Goal: Task Accomplishment & Management: Manage account settings

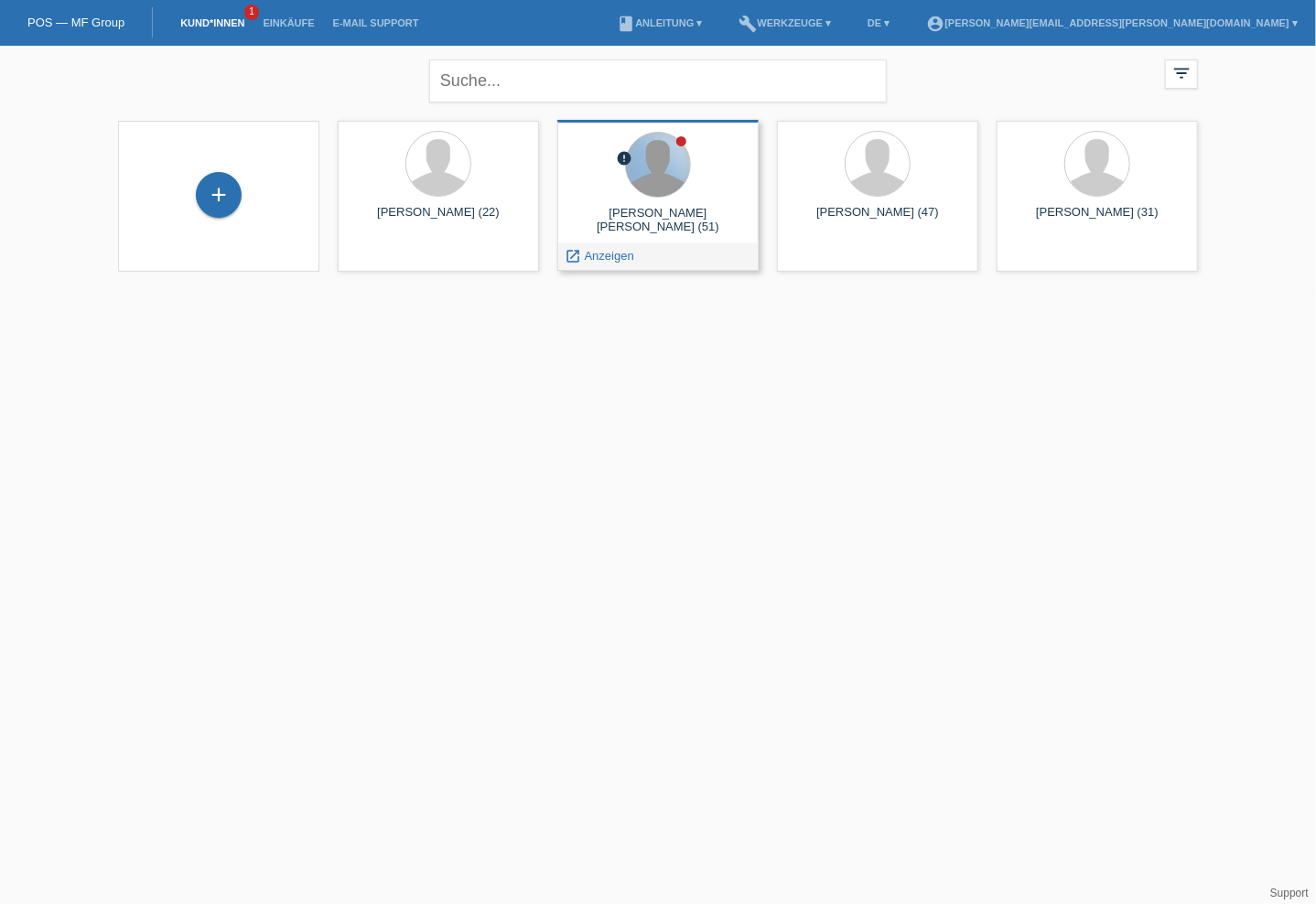
click at [657, 179] on div at bounding box center [658, 164] width 64 height 64
click at [607, 257] on span "Anzeigen" at bounding box center [609, 255] width 49 height 14
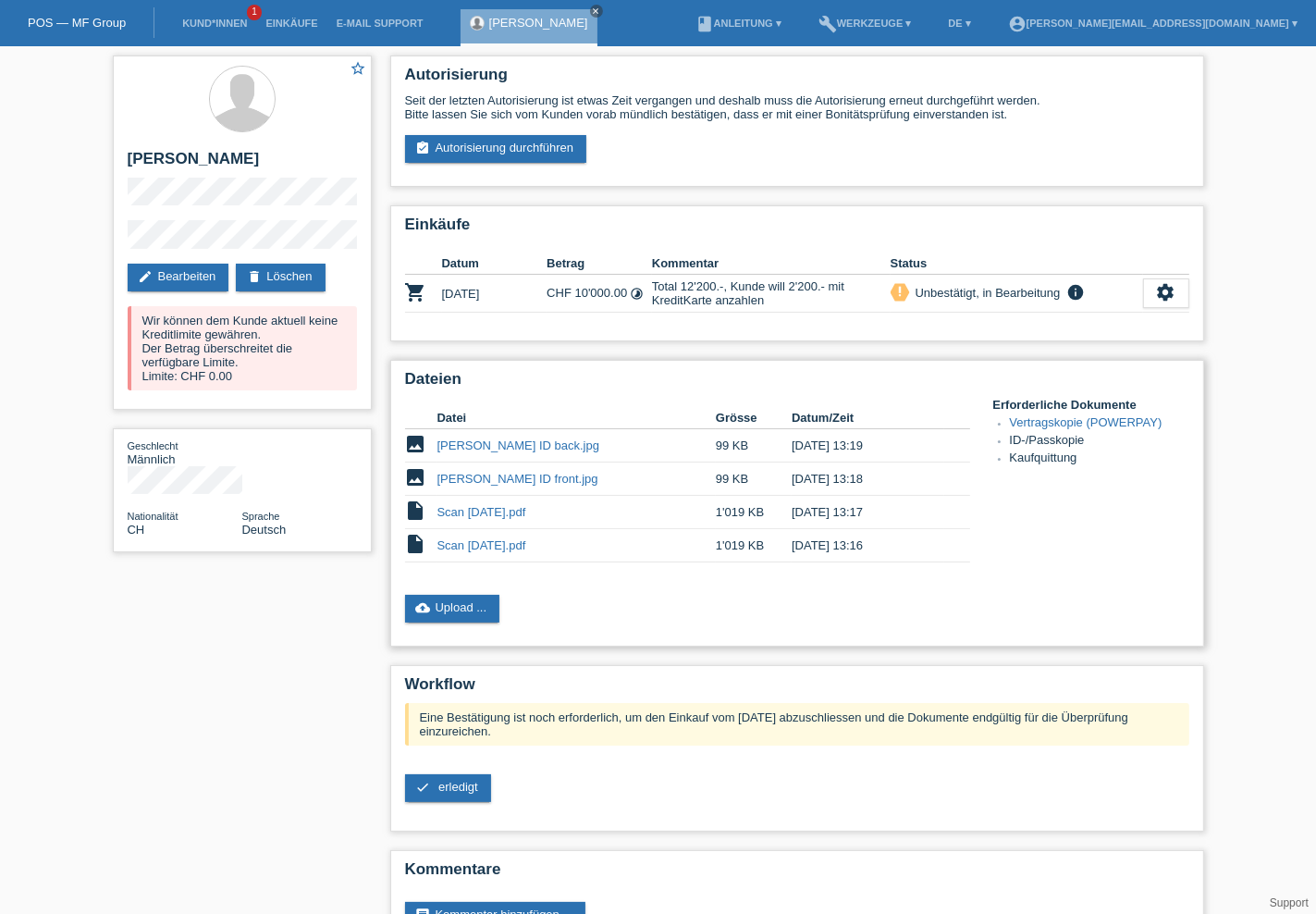
click at [1049, 421] on link "Vertragskopie (POWERPAY)" at bounding box center [1086, 421] width 152 height 14
click at [472, 785] on span "erledigt" at bounding box center [458, 786] width 40 height 14
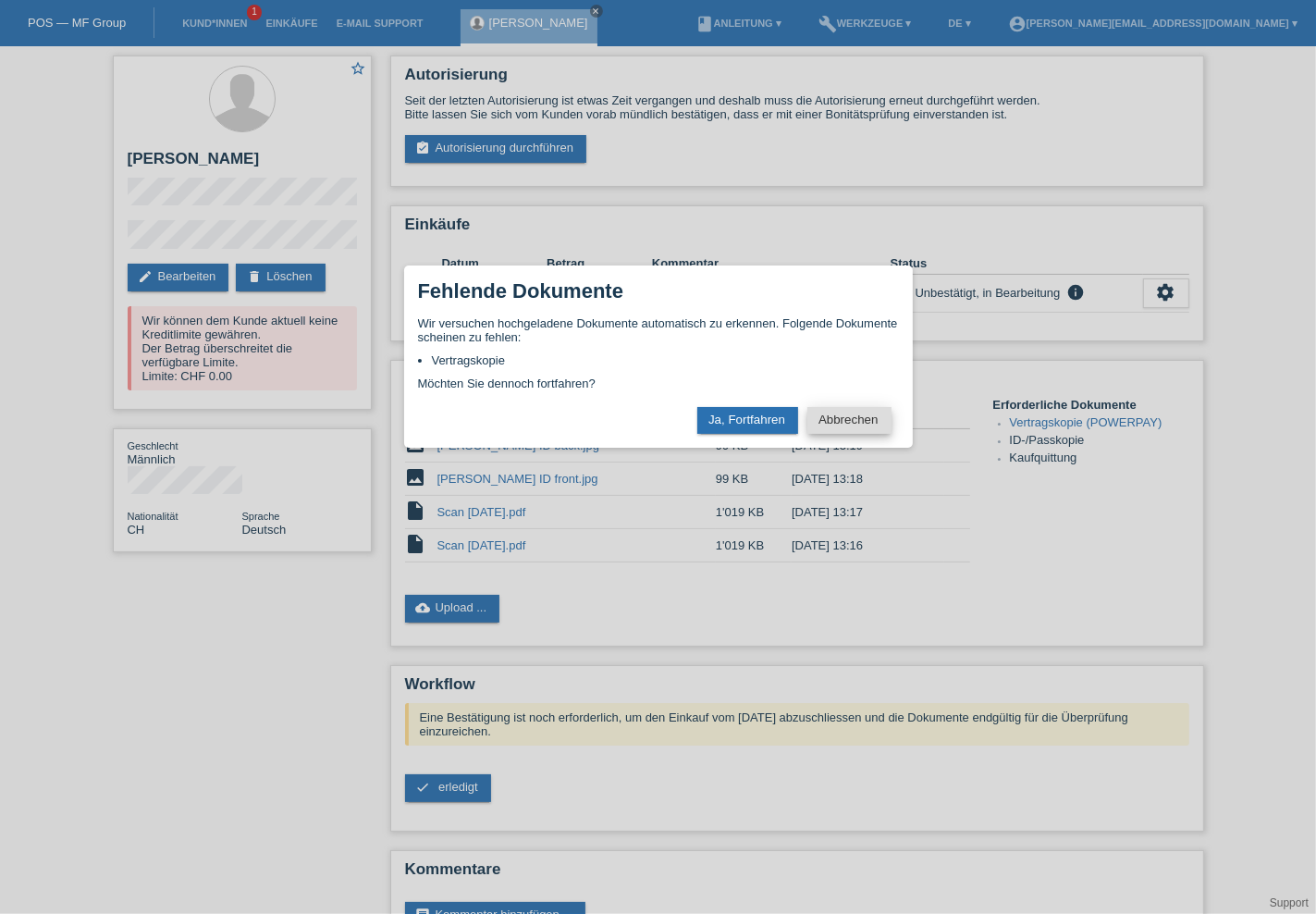
click at [818, 421] on button "Abbrechen" at bounding box center [849, 420] width 83 height 27
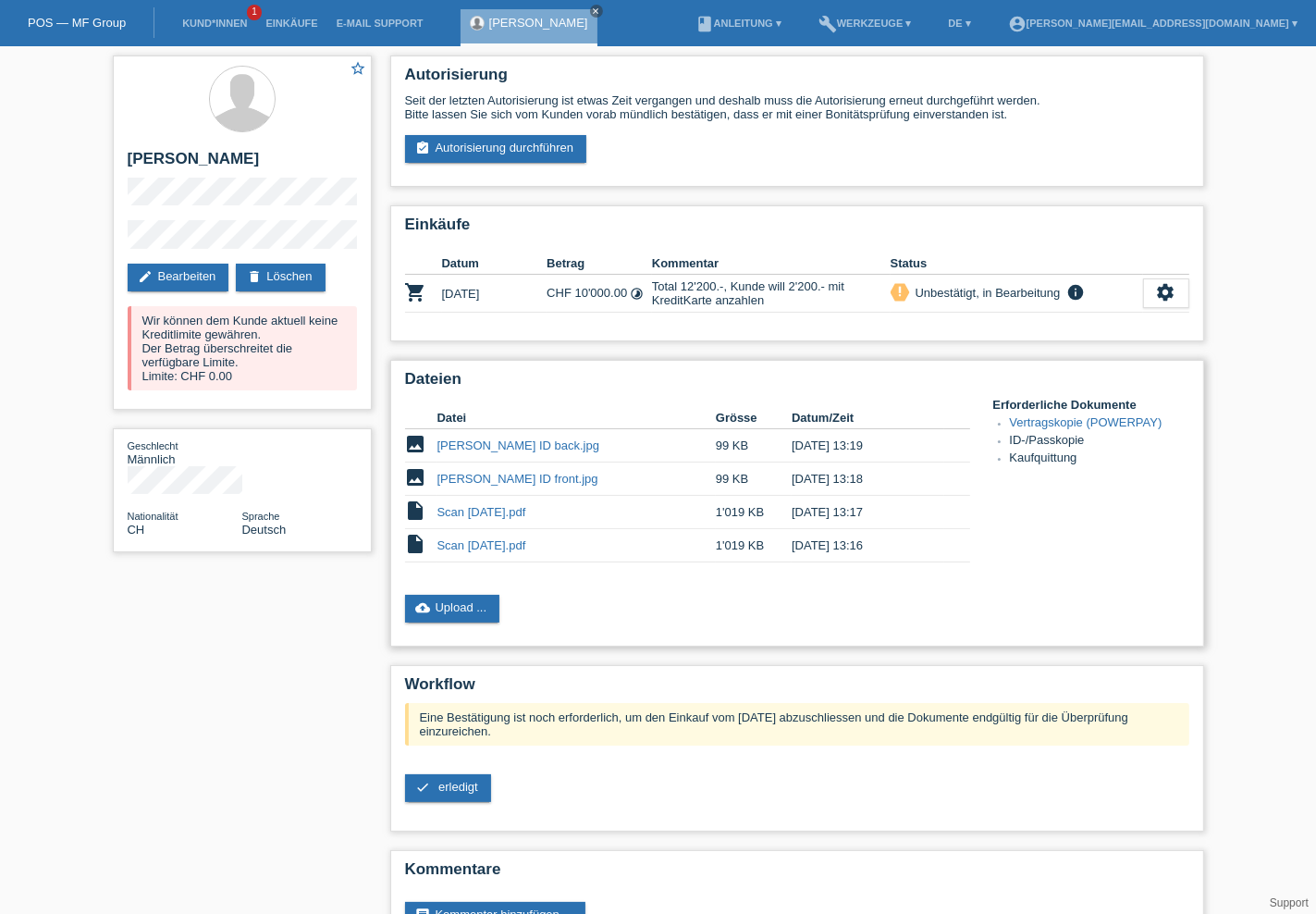
click at [950, 592] on div "Dateien Datei Grösse Datum/Zeit image [PERSON_NAME] ID back.jpg 99 KB [DATE] 13…" at bounding box center [797, 503] width 814 height 287
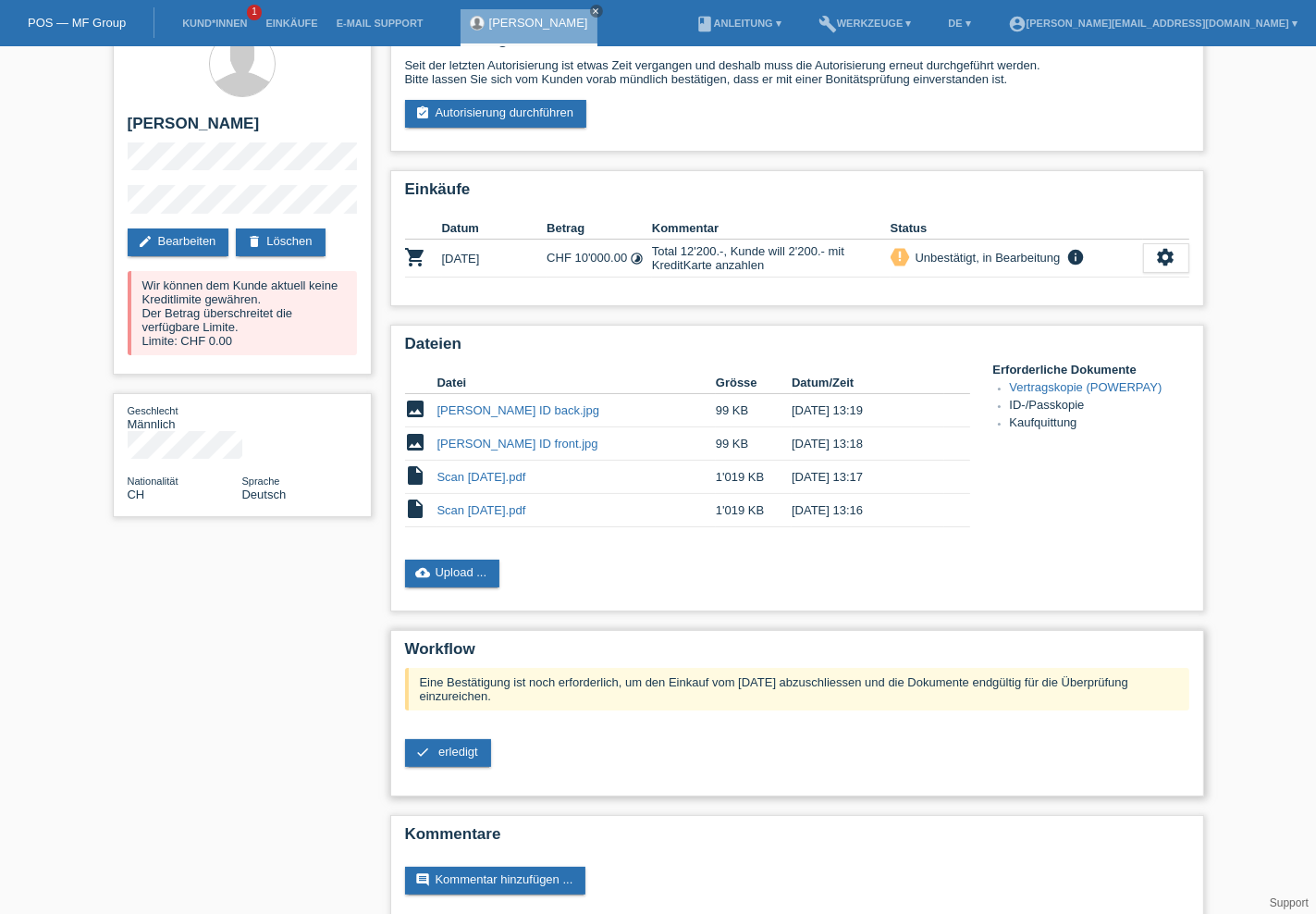
scroll to position [59, 0]
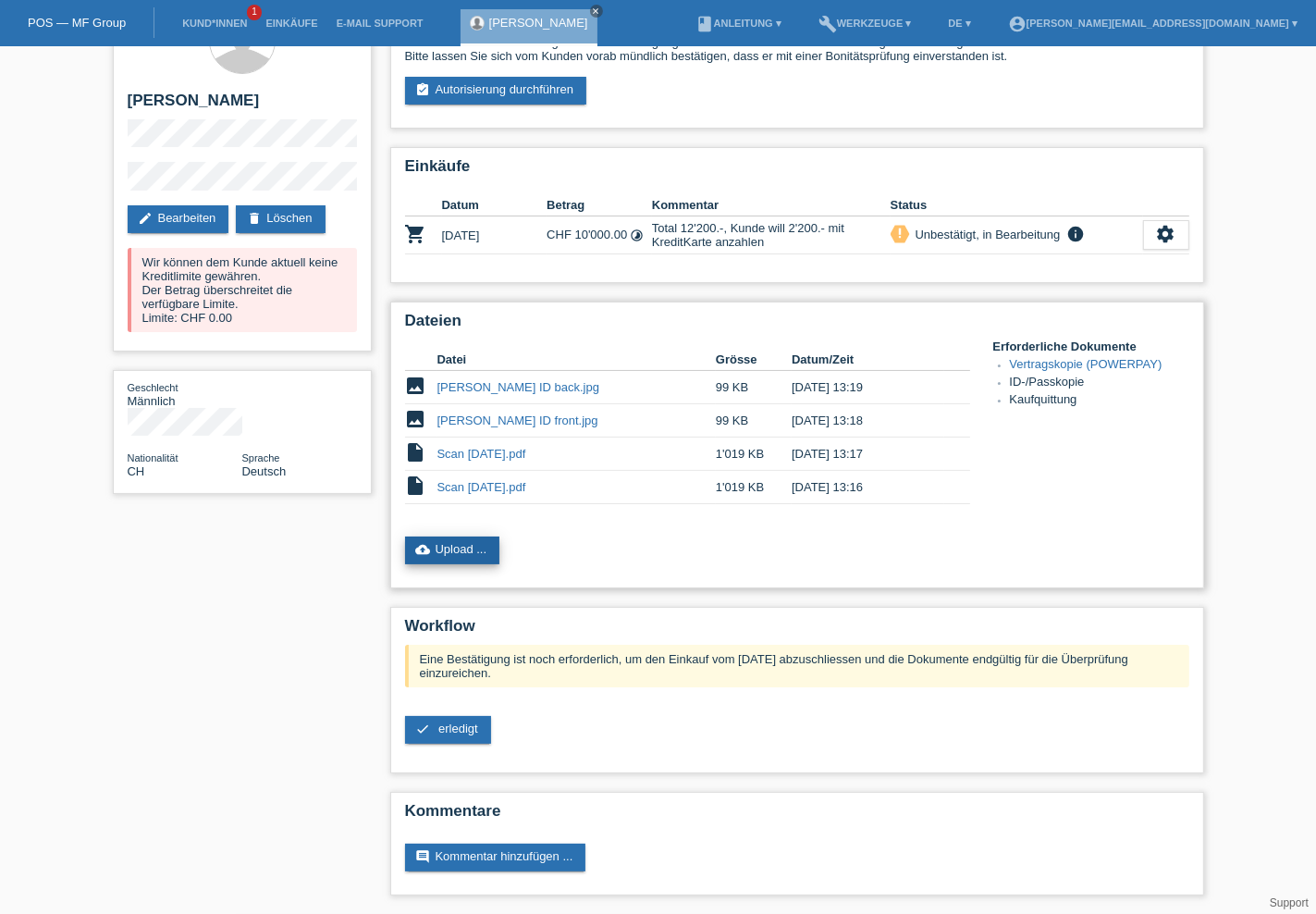
click at [482, 547] on link "cloud_upload Upload ..." at bounding box center [452, 550] width 95 height 28
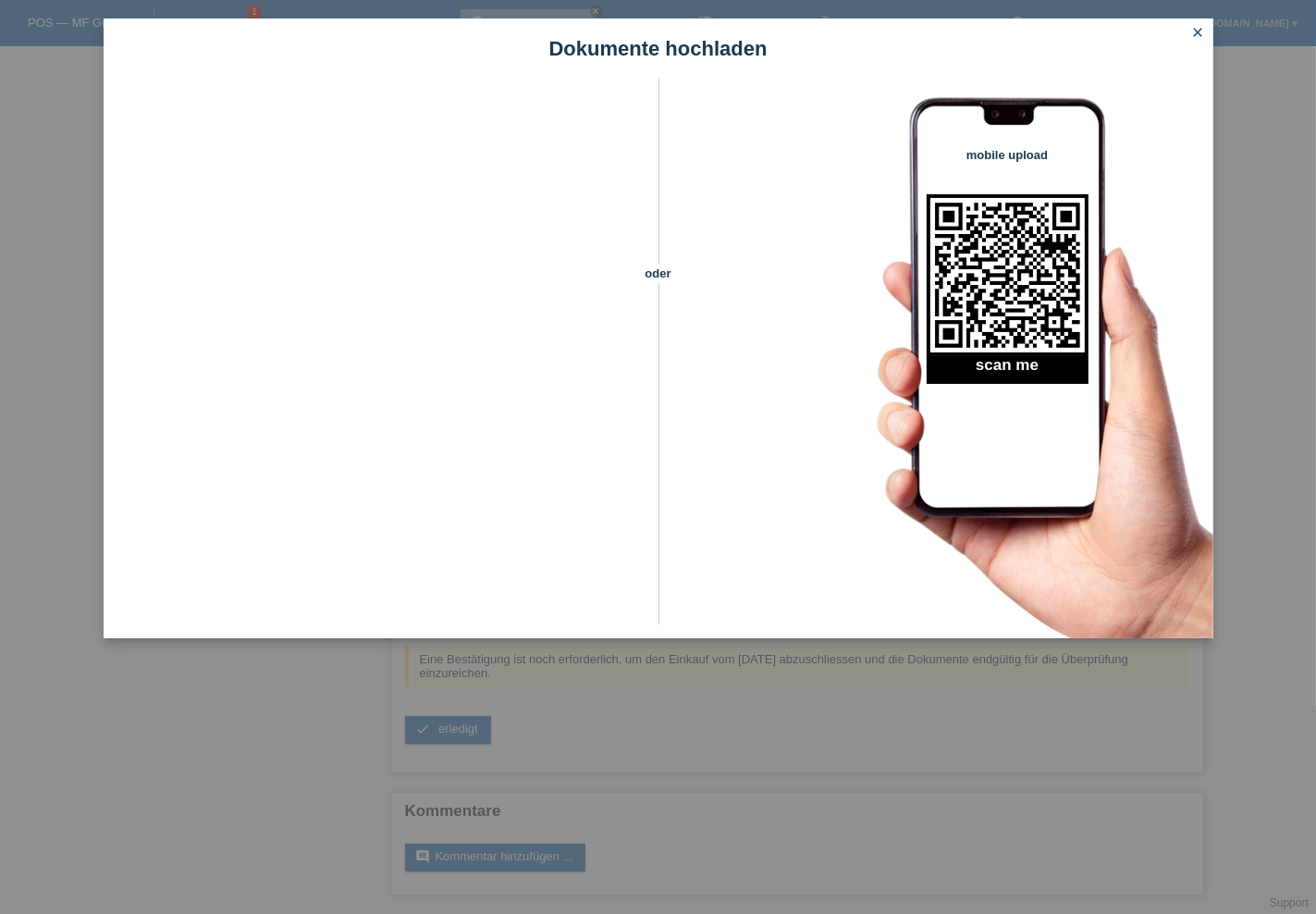
click at [1202, 31] on icon "close" at bounding box center [1199, 33] width 15 height 15
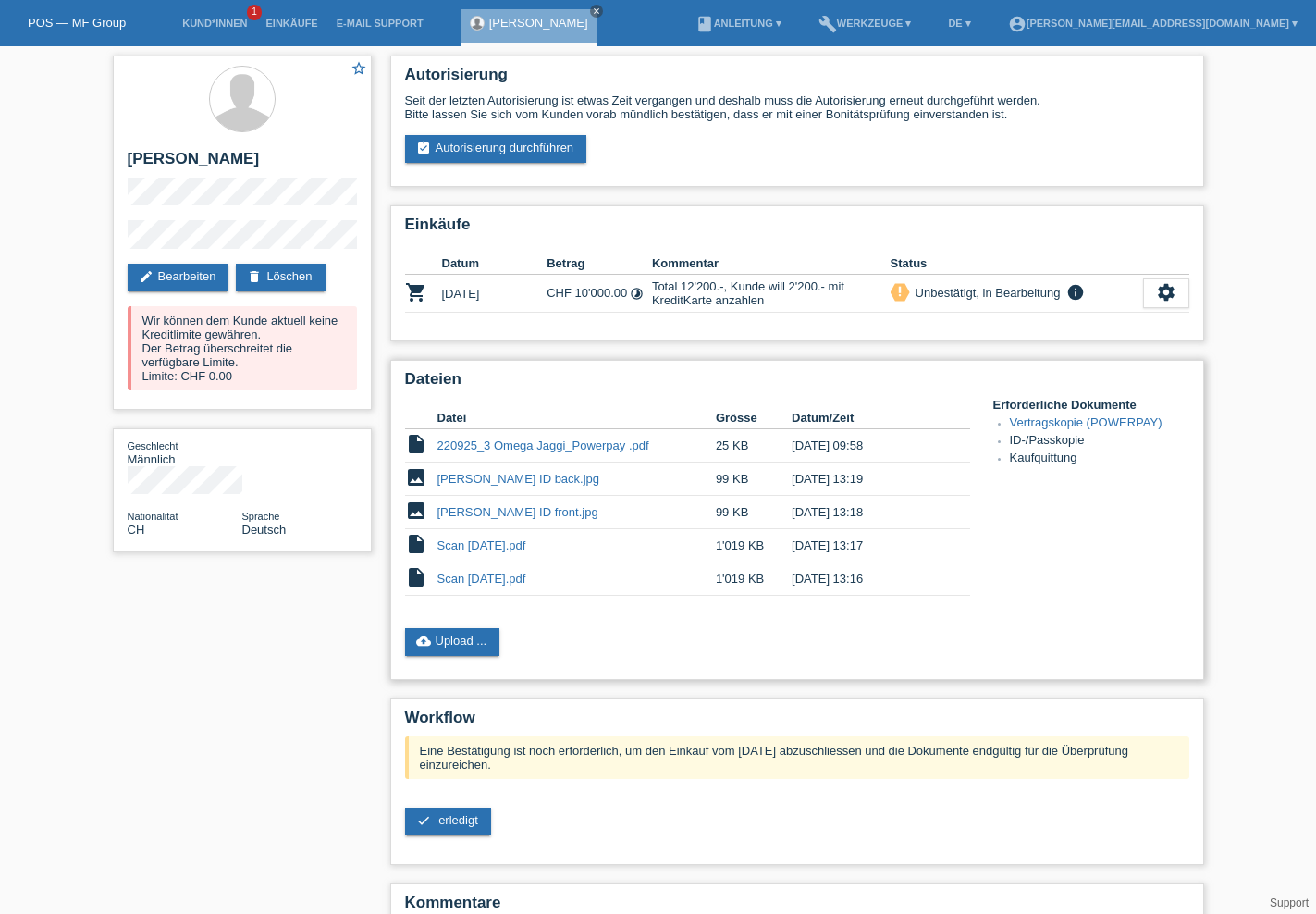
scroll to position [59, 0]
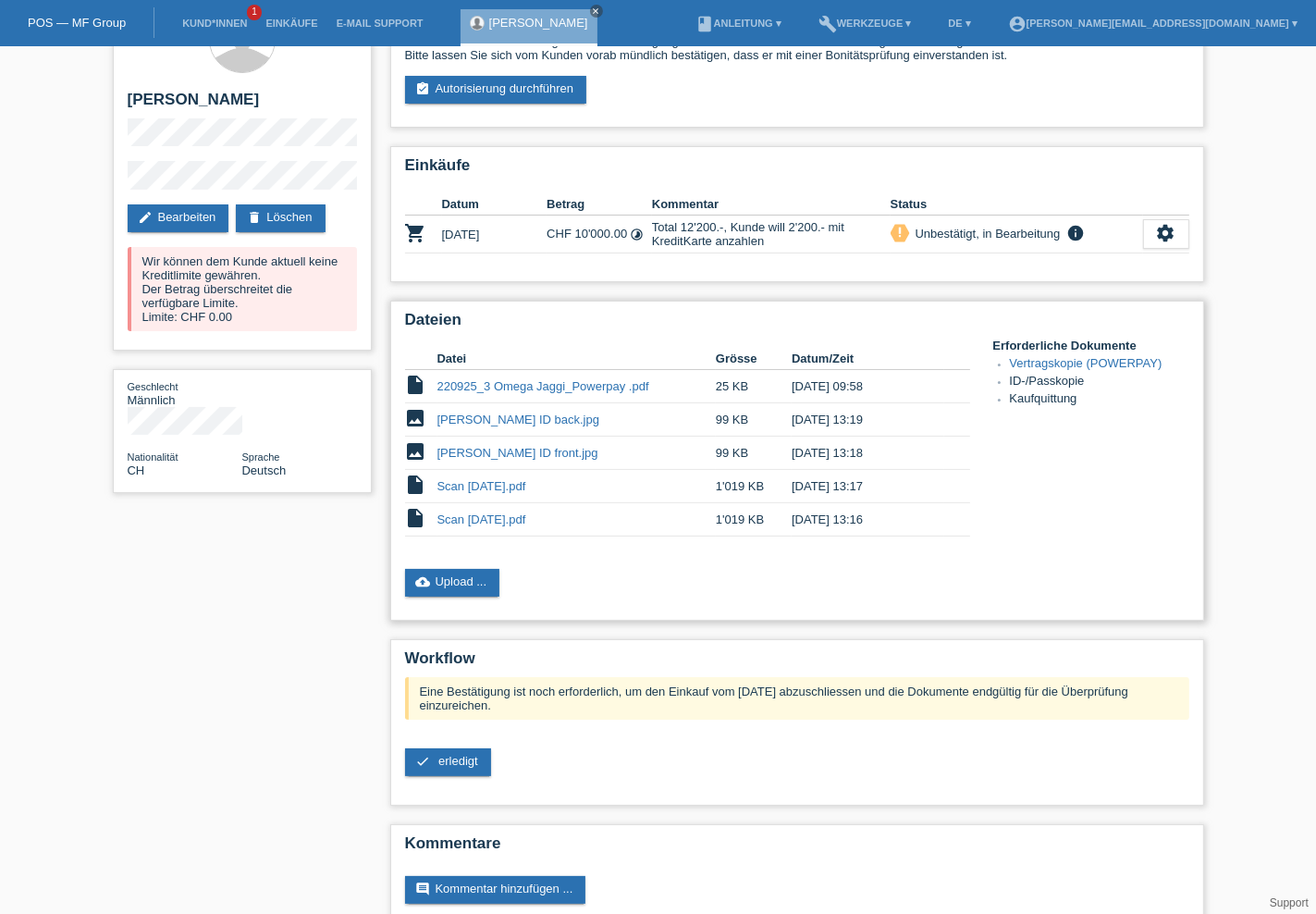
click at [513, 385] on link "220925_3 Omega Jaggi_Powerpay .pdf" at bounding box center [543, 386] width 212 height 14
click at [531, 379] on link "220925_3 Omega Jaggi_Powerpay .pdf" at bounding box center [543, 386] width 212 height 14
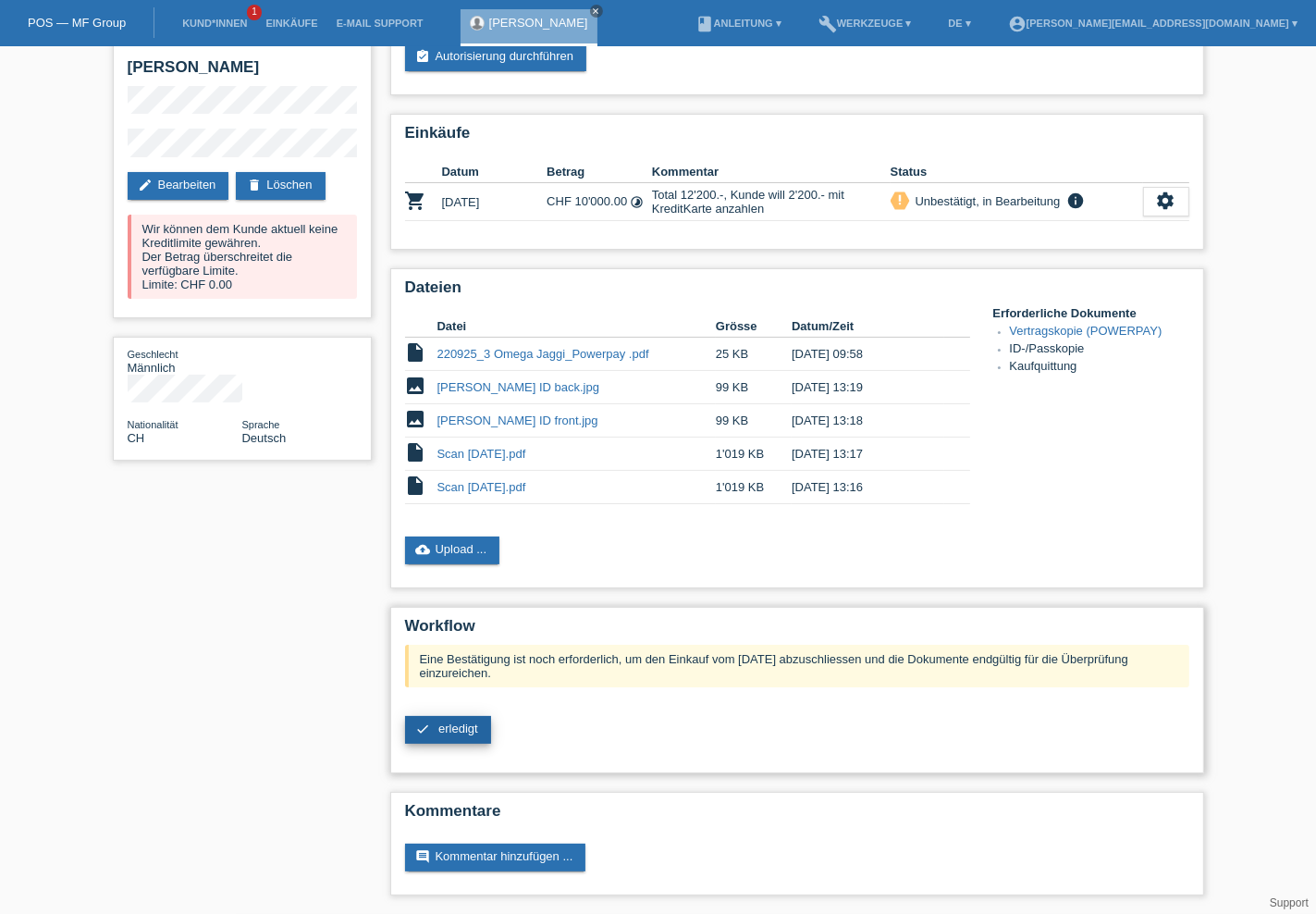
click at [447, 724] on span "erledigt" at bounding box center [458, 728] width 40 height 14
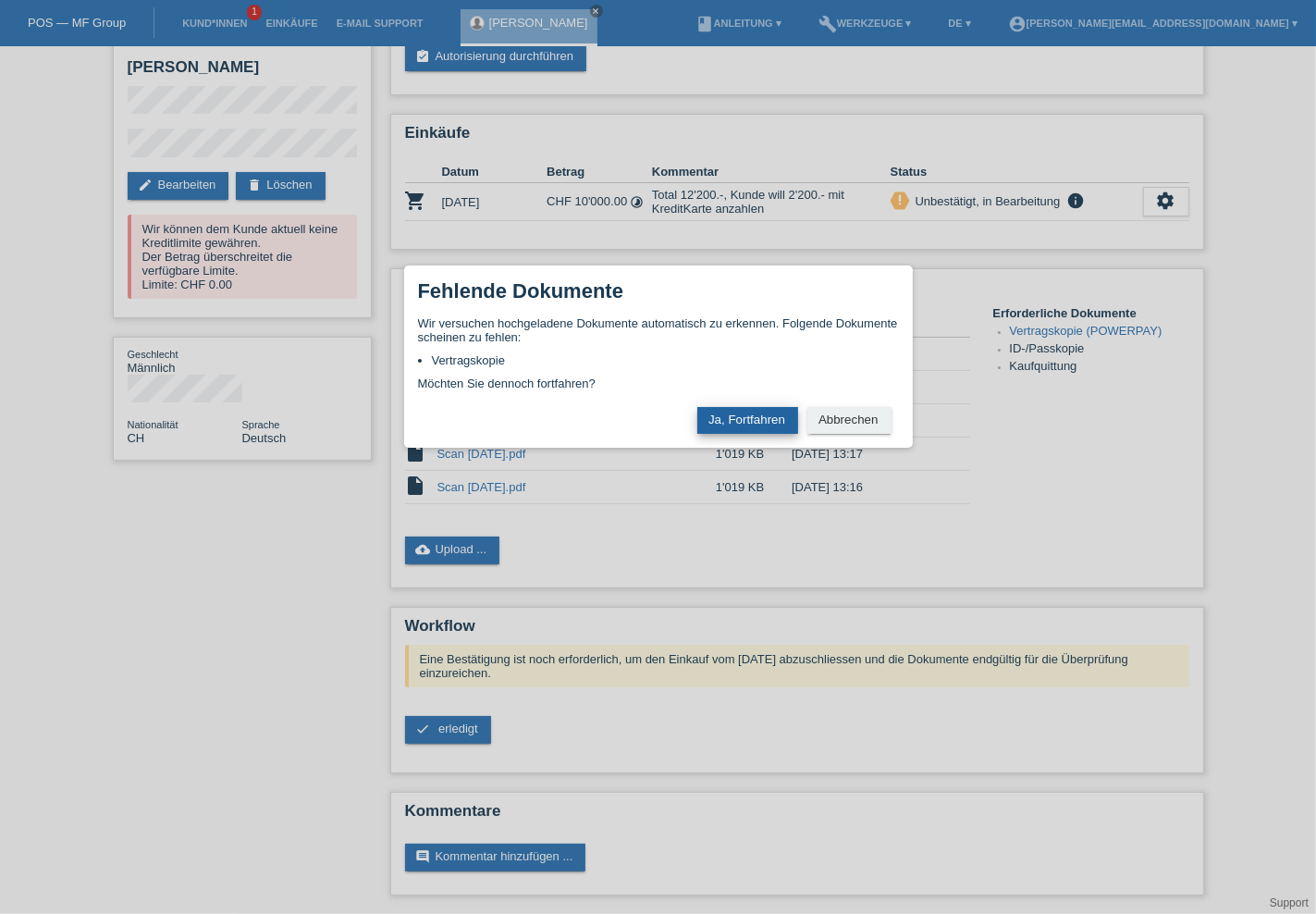
click at [743, 421] on button "Ja, Fortfahren" at bounding box center [748, 420] width 101 height 27
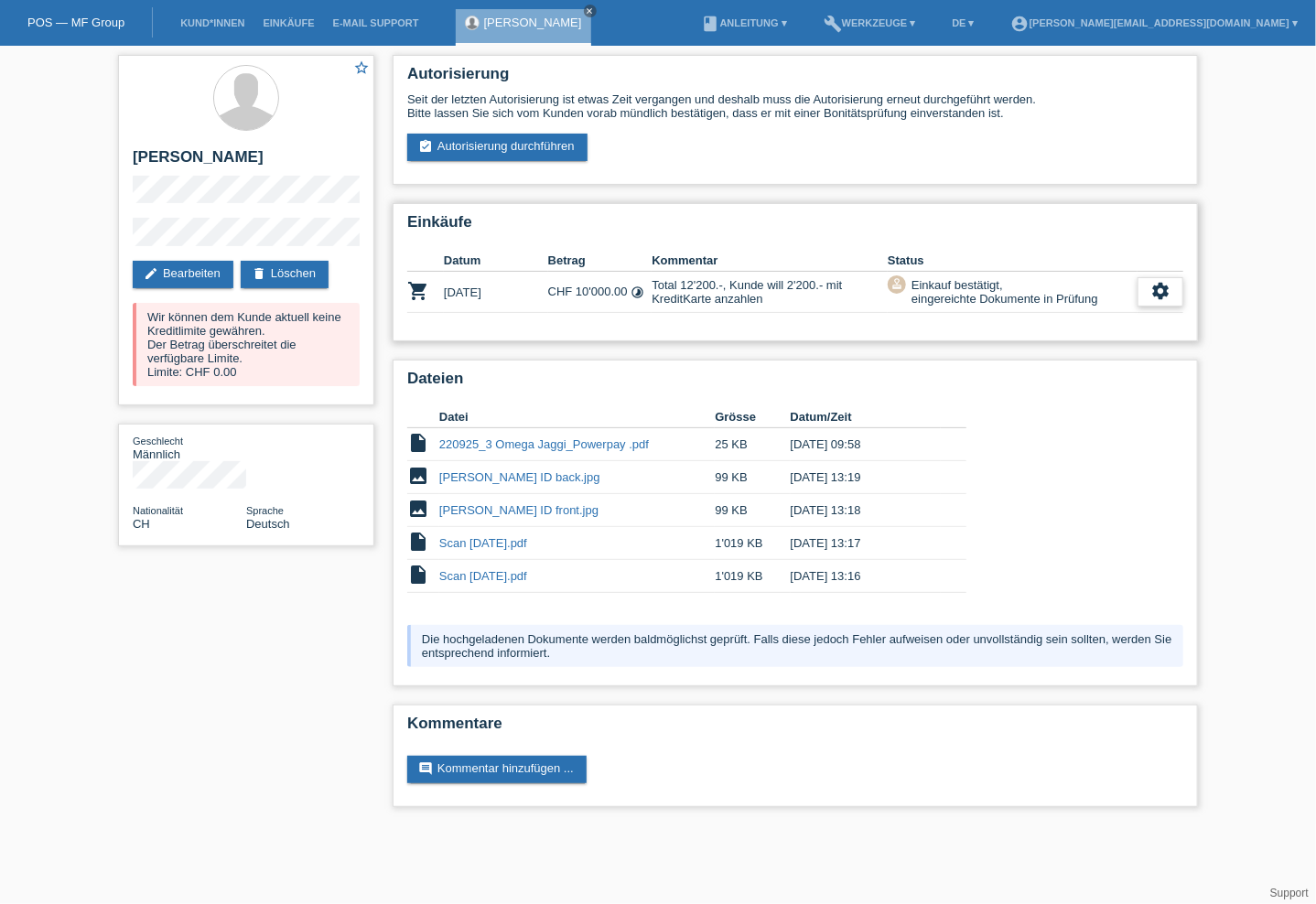
click at [1156, 293] on icon "settings" at bounding box center [1161, 291] width 20 height 20
click at [1197, 238] on div "Einkäufe Datum Betrag Kommentar Status shopping_cart 22.09.2025 CHF 10'000.00 t…" at bounding box center [795, 272] width 806 height 138
click at [1168, 296] on icon "settings" at bounding box center [1161, 291] width 20 height 20
click at [1150, 214] on h2 "Einkäufe" at bounding box center [794, 227] width 776 height 28
click at [1210, 322] on div "star_border Martin Daniel Jaggi edit Bearbeiten delete Löschen Wir können dem K…" at bounding box center [658, 434] width 1316 height 779
